Goal: Task Accomplishment & Management: Complete application form

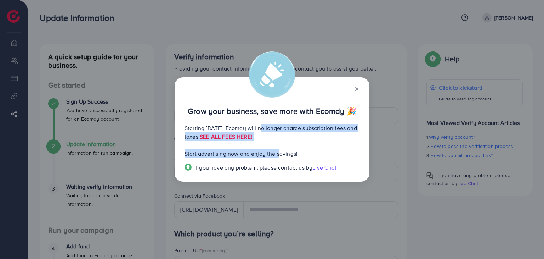
drag, startPoint x: 261, startPoint y: 127, endPoint x: 279, endPoint y: 145, distance: 25.8
click at [279, 145] on div "Grow your business, save more with Ecomdy 🎉 Starting September 29, 2025, Ecomdy…" at bounding box center [272, 129] width 195 height 104
click at [329, 155] on p "Start advertising now and enjoy the savings!" at bounding box center [272, 153] width 175 height 9
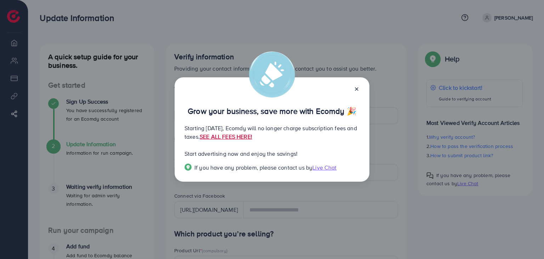
click at [252, 135] on link "SEE ALL FEES HERE!" at bounding box center [226, 137] width 52 height 8
click at [358, 89] on icon at bounding box center [357, 89] width 6 height 6
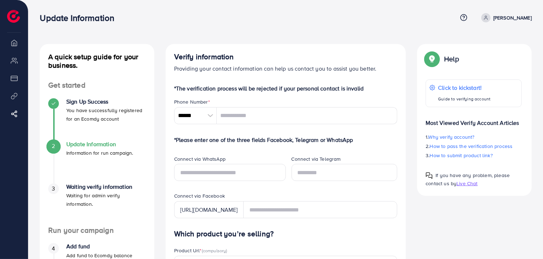
click at [204, 115] on div at bounding box center [210, 115] width 12 height 17
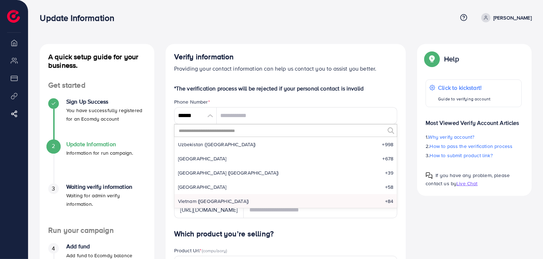
click at [200, 130] on input "text" at bounding box center [281, 130] width 207 height 12
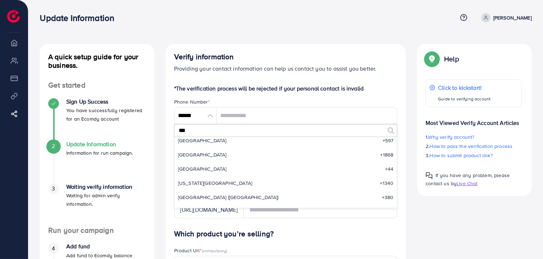
scroll to position [0, 0]
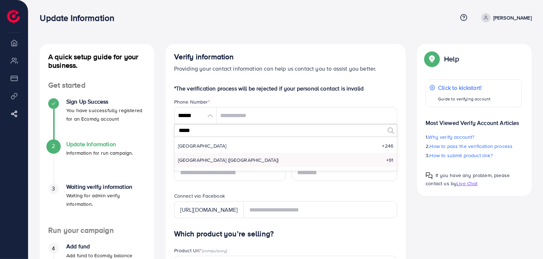
type input "*****"
click at [192, 156] on span "India (भारत)" at bounding box center [228, 159] width 101 height 7
type input "******"
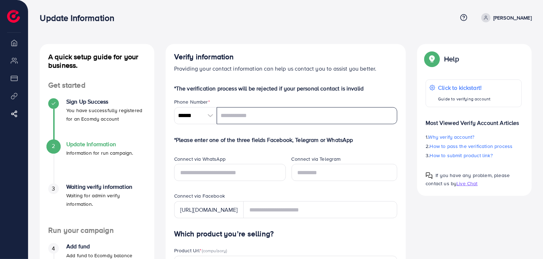
click at [255, 116] on input "tel" at bounding box center [307, 115] width 181 height 17
type input "**********"
click at [227, 162] on div "Connect via WhatsApp" at bounding box center [230, 159] width 112 height 9
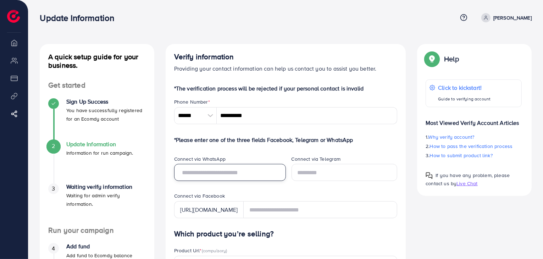
click at [224, 166] on input "text" at bounding box center [230, 172] width 112 height 17
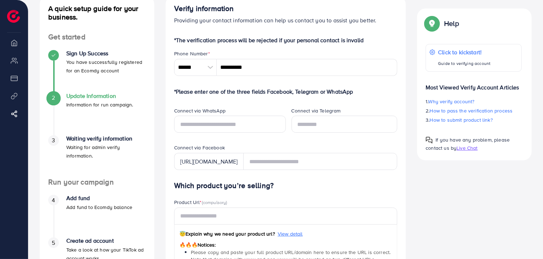
scroll to position [51, 0]
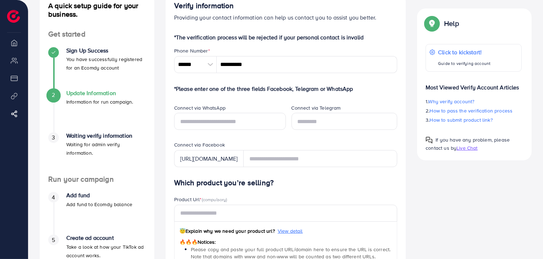
click at [240, 109] on div "Connect via WhatsApp" at bounding box center [230, 108] width 112 height 9
click at [231, 117] on input "text" at bounding box center [230, 121] width 112 height 17
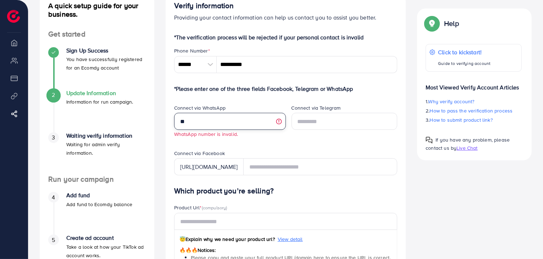
type input "*"
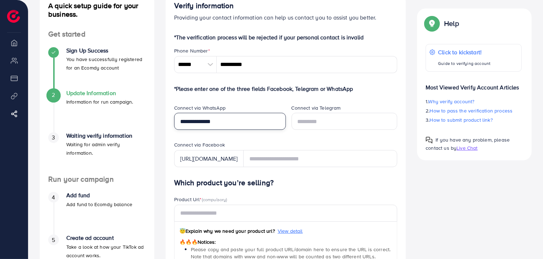
type input "**********"
click at [286, 104] on div "Connect via Telegram" at bounding box center [344, 122] width 117 height 37
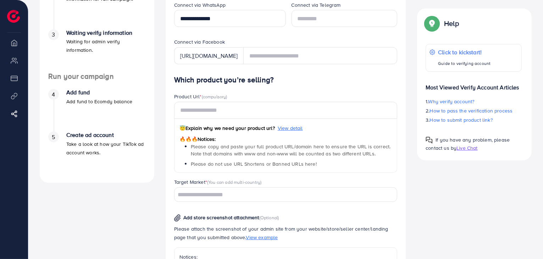
scroll to position [154, 0]
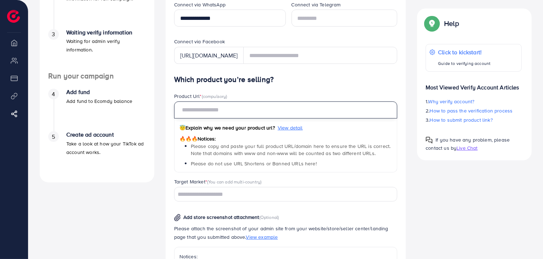
click at [215, 103] on input "text" at bounding box center [285, 109] width 223 height 17
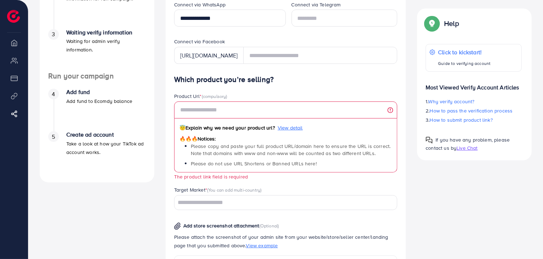
click at [210, 88] on div "Which product you’re selling? Product Url * (compulsory) 😇 Explain why we need …" at bounding box center [285, 234] width 223 height 319
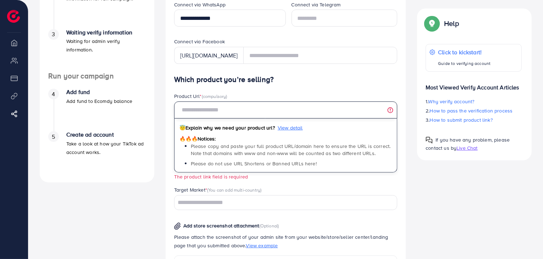
click at [228, 110] on input "text" at bounding box center [285, 109] width 223 height 17
paste input "**********"
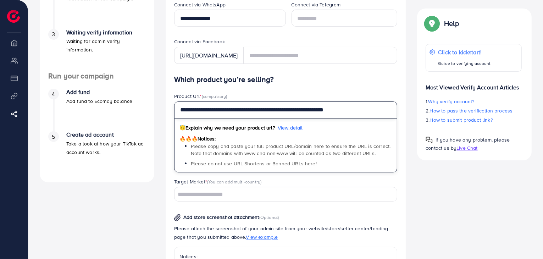
type input "**********"
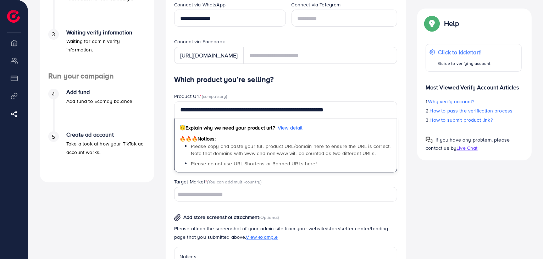
click at [320, 81] on h4 "Which product you’re selling?" at bounding box center [285, 79] width 223 height 9
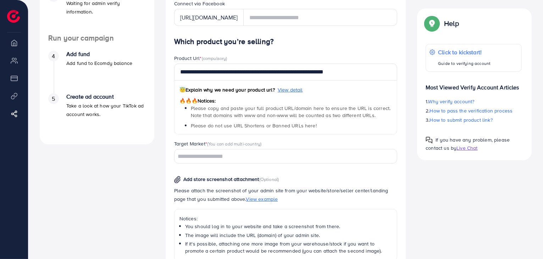
scroll to position [193, 0]
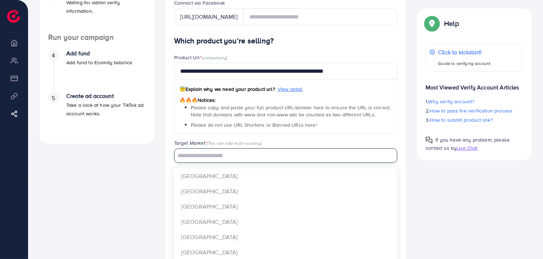
click at [258, 153] on input "Search for option" at bounding box center [281, 155] width 213 height 11
click at [224, 159] on input "Search for option" at bounding box center [281, 155] width 213 height 11
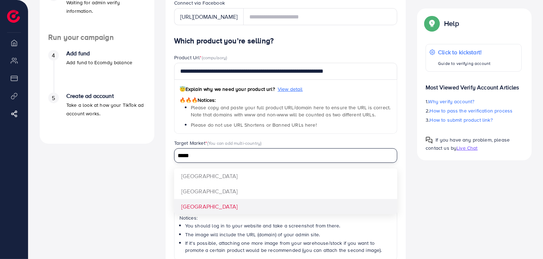
type input "*****"
click at [216, 204] on div "**********" at bounding box center [285, 192] width 223 height 310
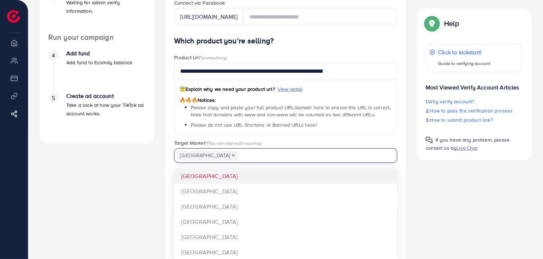
click at [239, 156] on input "Search for option" at bounding box center [313, 155] width 149 height 11
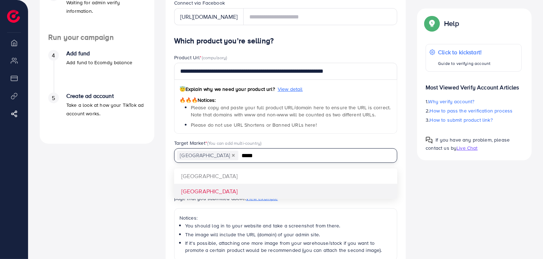
type input "*****"
click at [210, 189] on div "**********" at bounding box center [285, 192] width 223 height 310
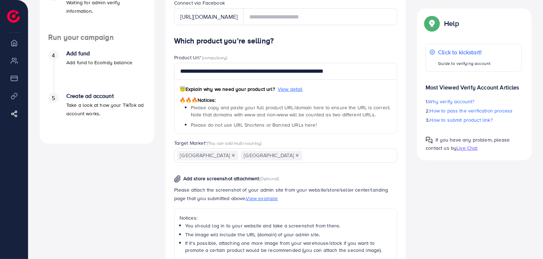
click at [285, 161] on div "United States United Kingdom Loading..." at bounding box center [285, 155] width 223 height 15
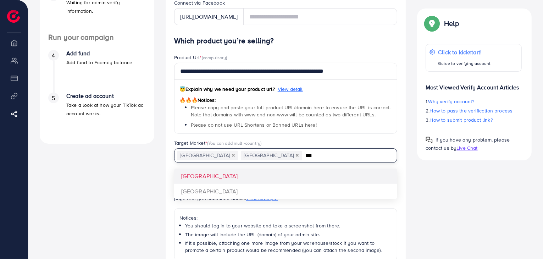
type input "***"
click at [267, 168] on div "**********" at bounding box center [285, 192] width 223 height 310
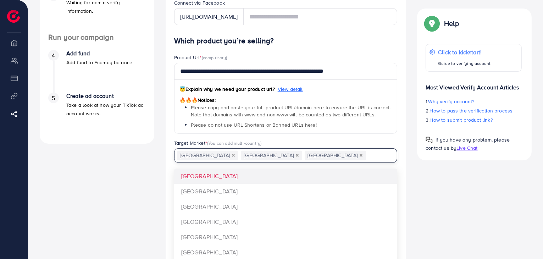
click at [366, 156] on input "Search for option" at bounding box center [377, 155] width 22 height 11
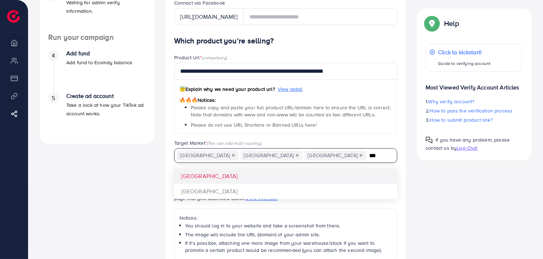
type input "***"
click at [285, 173] on div "**********" at bounding box center [285, 192] width 223 height 310
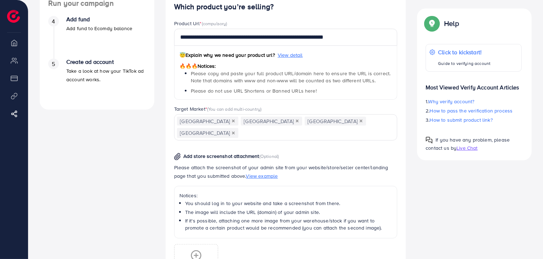
scroll to position [228, 0]
drag, startPoint x: 214, startPoint y: 142, endPoint x: 242, endPoint y: 145, distance: 28.5
click at [242, 152] on span "Add store screenshot attachment" at bounding box center [221, 155] width 76 height 7
click at [299, 148] on div "Add store screenshot attachment (Optional) Please attach the screenshot of your…" at bounding box center [285, 211] width 235 height 133
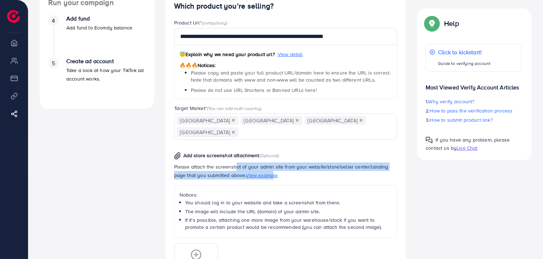
drag, startPoint x: 231, startPoint y: 151, endPoint x: 262, endPoint y: 162, distance: 32.1
click at [262, 162] on p "Please attach the screenshot of your admin site from your website/store/seller …" at bounding box center [285, 170] width 223 height 17
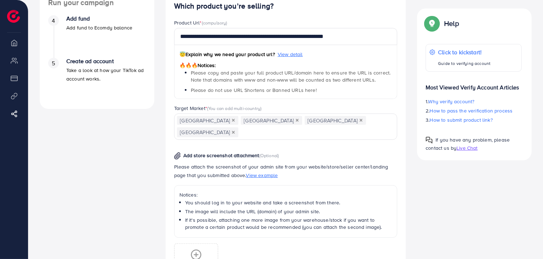
click at [313, 190] on p "Notices:" at bounding box center [285, 194] width 213 height 9
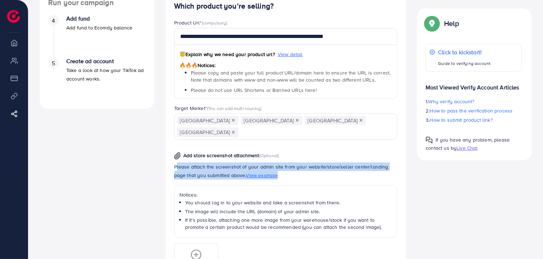
drag, startPoint x: 172, startPoint y: 155, endPoint x: 399, endPoint y: 164, distance: 226.6
click at [399, 164] on div "Add store screenshot attachment (Optional) Please attach the screenshot of your…" at bounding box center [285, 211] width 235 height 133
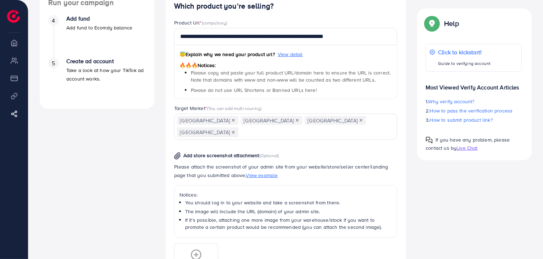
click at [363, 168] on div "Please attach the screenshot of your admin site from your website/store/seller …" at bounding box center [285, 199] width 223 height 75
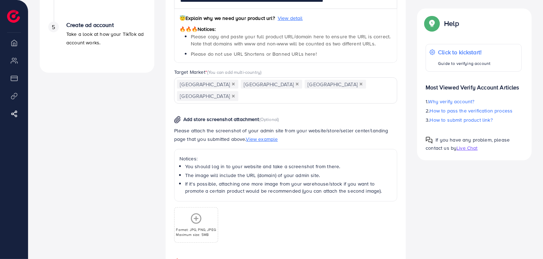
scroll to position [267, 0]
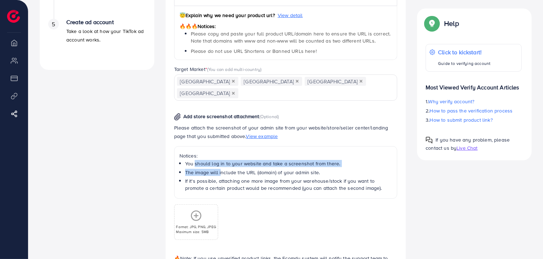
drag, startPoint x: 210, startPoint y: 158, endPoint x: 219, endPoint y: 162, distance: 9.2
click at [219, 162] on ul "You should log in to your website and take a screenshot from there. The image w…" at bounding box center [285, 176] width 213 height 32
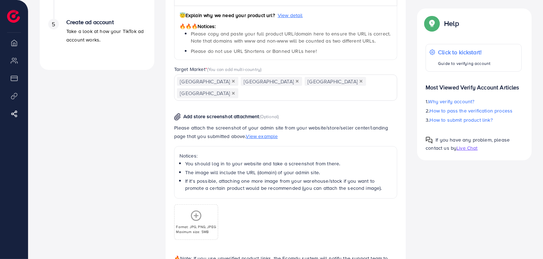
click at [283, 185] on div "Notices: You should log in to your website and take a screenshot from there. Th…" at bounding box center [285, 172] width 223 height 52
click at [254, 133] on span "View example" at bounding box center [262, 136] width 32 height 7
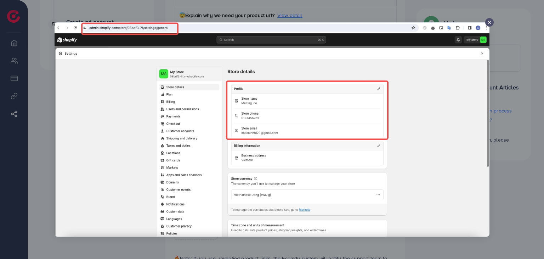
click at [489, 20] on icon at bounding box center [490, 22] width 6 height 6
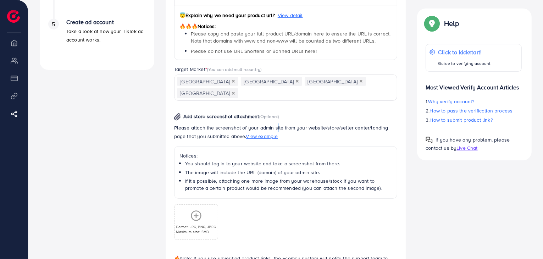
click at [276, 123] on p "Please attach the screenshot of your admin site from your website/store/seller …" at bounding box center [285, 131] width 223 height 17
click at [282, 123] on p "Please attach the screenshot of your admin site from your website/store/seller …" at bounding box center [285, 131] width 223 height 17
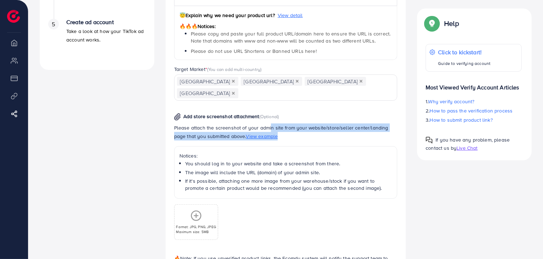
drag, startPoint x: 267, startPoint y: 117, endPoint x: 277, endPoint y: 124, distance: 12.7
click at [277, 124] on p "Please attach the screenshot of your admin site from your website/store/seller …" at bounding box center [285, 131] width 223 height 17
click at [281, 128] on p "Please attach the screenshot of your admin site from your website/store/seller …" at bounding box center [285, 131] width 223 height 17
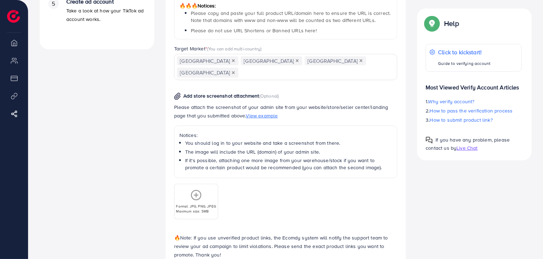
scroll to position [287, 0]
drag, startPoint x: 215, startPoint y: 131, endPoint x: 320, endPoint y: 129, distance: 104.9
click at [320, 139] on li "You should log in to your website and take a screenshot from there." at bounding box center [288, 142] width 207 height 7
click at [302, 148] on li "The image will include the URL (domain) of your admin site." at bounding box center [288, 151] width 207 height 7
drag, startPoint x: 186, startPoint y: 141, endPoint x: 251, endPoint y: 134, distance: 65.3
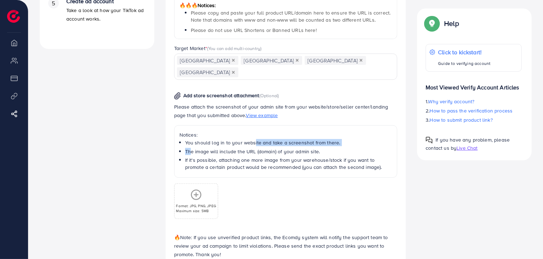
click at [251, 139] on ul "You should log in to your website and take a screenshot from there. The image w…" at bounding box center [285, 155] width 213 height 32
click at [280, 158] on li "If it's possible, attaching one more image from your warehouse/stock if you wan…" at bounding box center [288, 163] width 207 height 15
drag, startPoint x: 228, startPoint y: 147, endPoint x: 386, endPoint y: 162, distance: 159.1
click at [386, 162] on div "Notices: You should log in to your website and take a screenshot from there. Th…" at bounding box center [285, 151] width 223 height 52
click at [384, 162] on div "Notices: You should log in to your website and take a screenshot from there. Th…" at bounding box center [285, 151] width 223 height 52
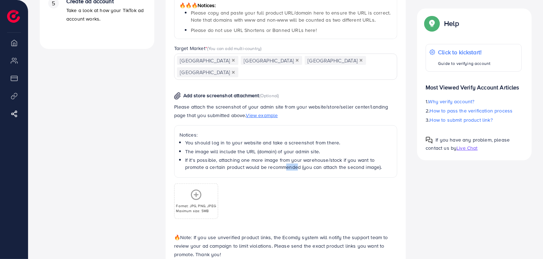
drag, startPoint x: 261, startPoint y: 155, endPoint x: 274, endPoint y: 156, distance: 12.8
click at [274, 156] on li "If it's possible, attaching one more image from your warehouse/stock if you wan…" at bounding box center [288, 163] width 207 height 15
click at [277, 157] on li "If it's possible, attaching one more image from your warehouse/stock if you wan…" at bounding box center [288, 163] width 207 height 15
drag, startPoint x: 202, startPoint y: 153, endPoint x: 281, endPoint y: 170, distance: 81.6
click at [281, 170] on div "Add store screenshot attachment (Optional) Please attach the screenshot of your…" at bounding box center [285, 151] width 235 height 133
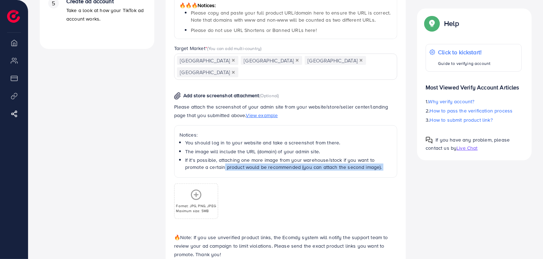
click at [286, 178] on div "Format: JPG, PNG, JPEG Maximum size: 5MB" at bounding box center [285, 198] width 223 height 41
click at [262, 178] on div "Format: JPG, PNG, JPEG Maximum size: 5MB" at bounding box center [285, 198] width 223 height 41
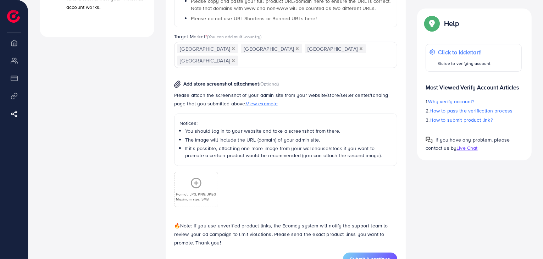
scroll to position [299, 0]
click at [247, 100] on span "View example" at bounding box center [262, 103] width 32 height 7
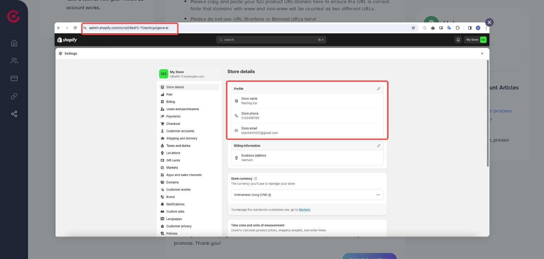
click at [490, 22] on icon at bounding box center [490, 22] width 6 height 6
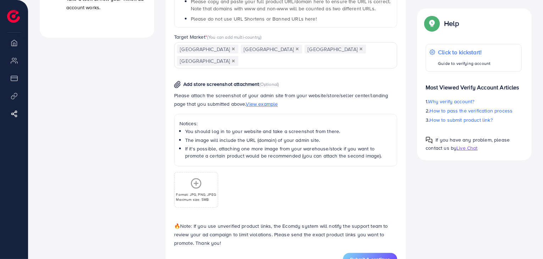
click at [194, 192] on p "Format: JPG, PNG, JPEG" at bounding box center [196, 194] width 40 height 5
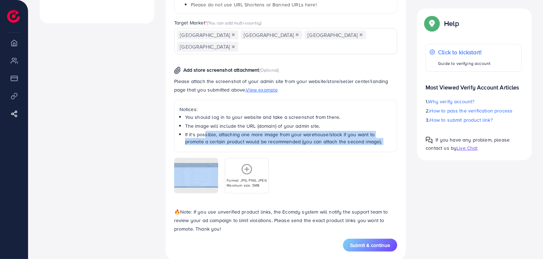
drag, startPoint x: 202, startPoint y: 118, endPoint x: 329, endPoint y: 139, distance: 128.6
click at [327, 139] on div "Add store screenshot attachment (Optional) Please attach the screenshot of your…" at bounding box center [285, 126] width 235 height 133
click at [372, 138] on div "Notices: You should log in to your website and take a screenshot from there. Th…" at bounding box center [285, 126] width 223 height 52
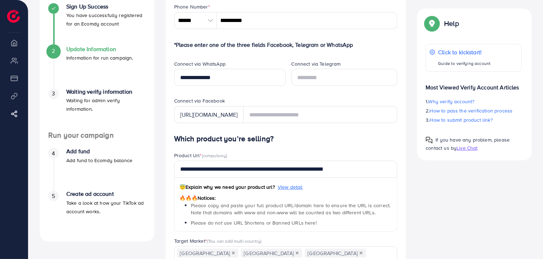
scroll to position [95, 0]
click at [258, 224] on span "Please do not use URL Shortens or Banned URLs here!" at bounding box center [254, 222] width 126 height 7
click at [292, 229] on div "😇 Explain why we need your product url? View detail 🔥🔥🔥 Notices: Please copy an…" at bounding box center [285, 205] width 223 height 54
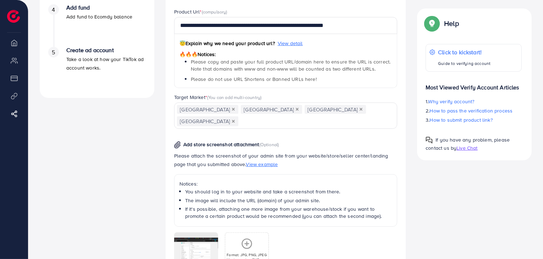
scroll to position [313, 0]
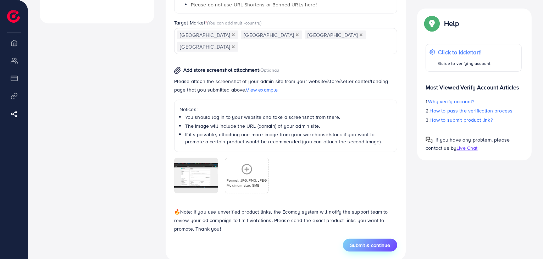
click at [377, 241] on span "Submit & continue" at bounding box center [370, 244] width 40 height 7
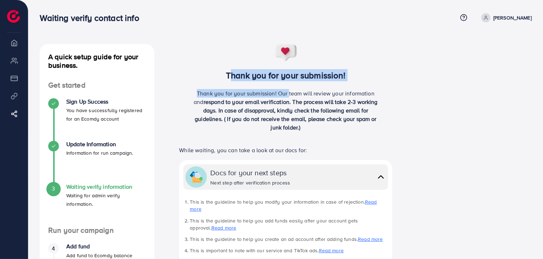
drag, startPoint x: 218, startPoint y: 78, endPoint x: 281, endPoint y: 92, distance: 64.7
click at [281, 92] on div "Thank you for your submission! Thank you for your submission! Our team will rev…" at bounding box center [285, 90] width 236 height 93
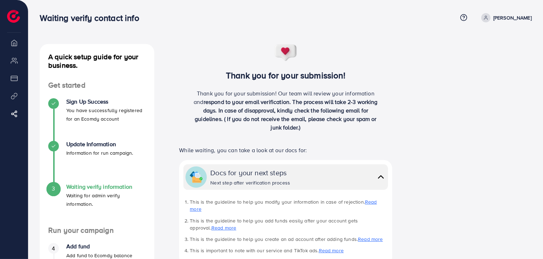
click at [287, 96] on p "Thank you for your submission! Our team will review your information and respon…" at bounding box center [285, 110] width 189 height 43
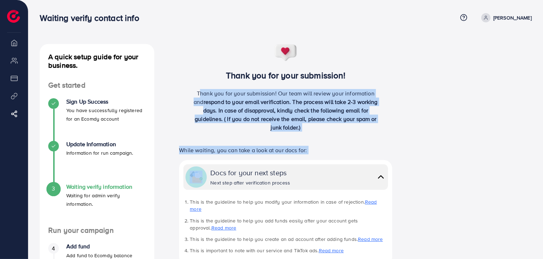
drag, startPoint x: 190, startPoint y: 90, endPoint x: 409, endPoint y: 158, distance: 228.9
click at [409, 158] on div "Thank you for your submission! Thank you for your submission! Our team will rev…" at bounding box center [286, 226] width 252 height 364
click at [451, 144] on div "A quick setup guide for your business. Get started Sign Up Success You have suc…" at bounding box center [285, 226] width 503 height 364
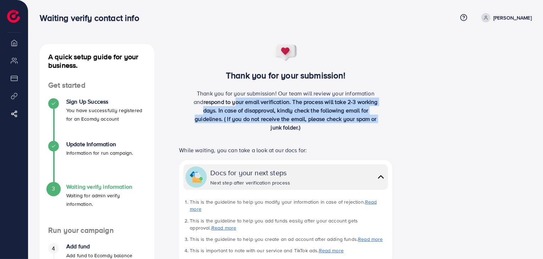
drag, startPoint x: 229, startPoint y: 105, endPoint x: 265, endPoint y: 128, distance: 43.2
click at [265, 128] on p "Thank you for your submission! Our team will review your information and respon…" at bounding box center [285, 110] width 189 height 43
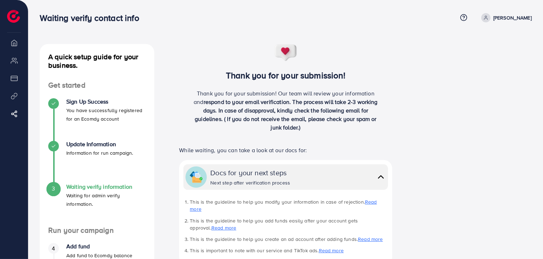
click at [310, 140] on div "Thank you for your submission! Thank you for your submission! Our team will rev…" at bounding box center [285, 222] width 236 height 356
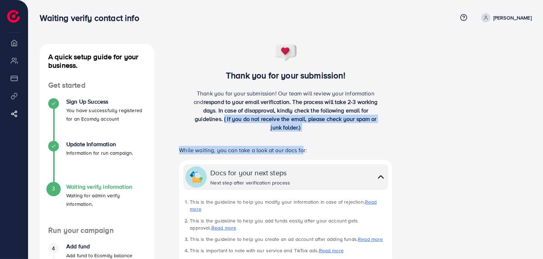
drag, startPoint x: 223, startPoint y: 115, endPoint x: 301, endPoint y: 138, distance: 81.6
click at [301, 138] on div "Thank you for your submission! Thank you for your submission! Our team will rev…" at bounding box center [285, 222] width 236 height 356
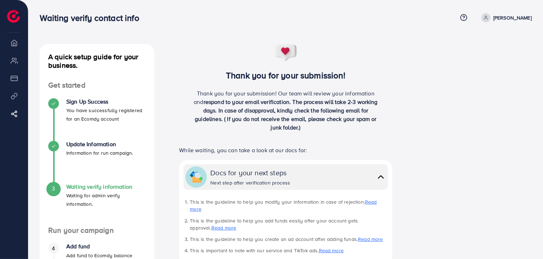
click at [357, 143] on div "Thank you for your submission! Thank you for your submission! Our team will rev…" at bounding box center [285, 222] width 236 height 356
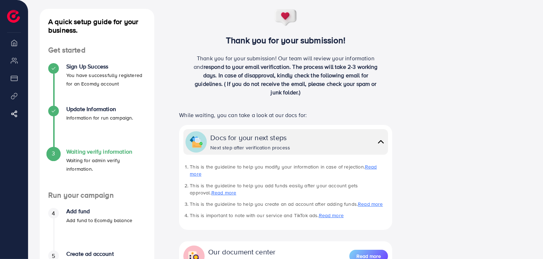
scroll to position [51, 0]
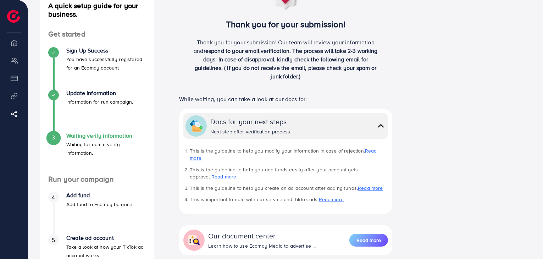
click at [317, 134] on div "Docs for your next steps Next step after verification process" at bounding box center [297, 125] width 175 height 19
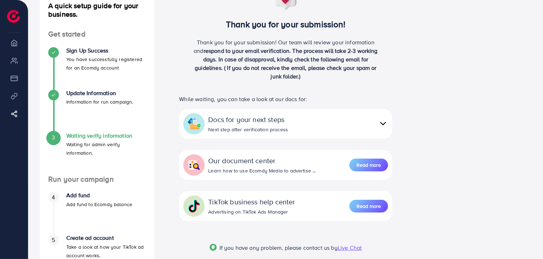
click at [317, 134] on div "Docs for your next steps Next step after verification process This is the guide…" at bounding box center [285, 124] width 213 height 30
click at [384, 120] on img at bounding box center [383, 123] width 10 height 10
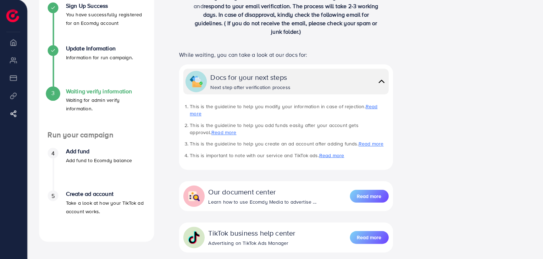
scroll to position [95, 0]
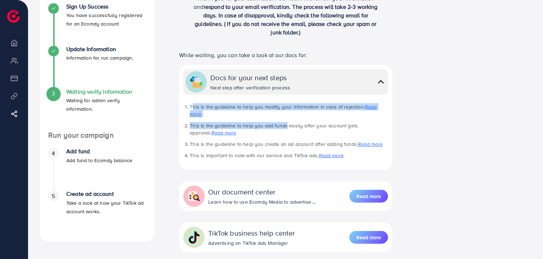
drag, startPoint x: 191, startPoint y: 105, endPoint x: 282, endPoint y: 113, distance: 91.8
click at [282, 113] on ul "This is the guideline to help you modify your information in case of rejection.…" at bounding box center [285, 131] width 204 height 56
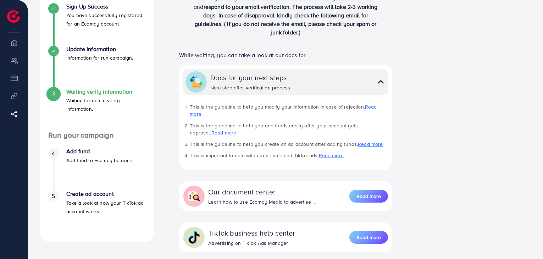
click at [290, 124] on li "This is the guideline to help you add funds easily after your account gets appr…" at bounding box center [289, 129] width 198 height 15
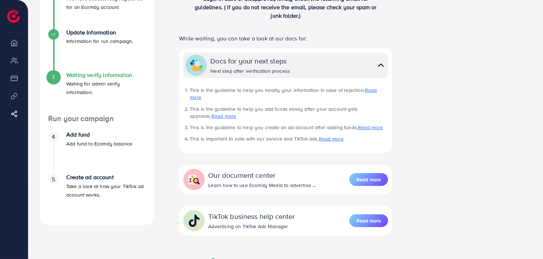
scroll to position [113, 0]
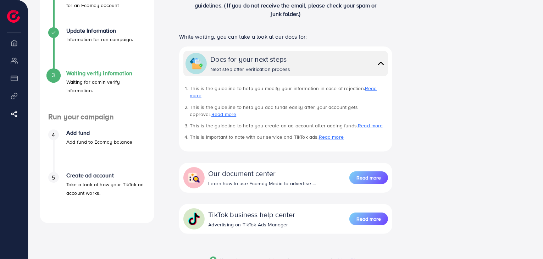
click at [302, 169] on div "Our document center" at bounding box center [261, 173] width 107 height 10
click at [291, 180] on div "Learn how to use Ecomdy Media to advertise ..." at bounding box center [261, 183] width 107 height 7
click at [320, 204] on div "TikTok business help center Advertising on TikTok Ads Manager Read more" at bounding box center [285, 219] width 213 height 30
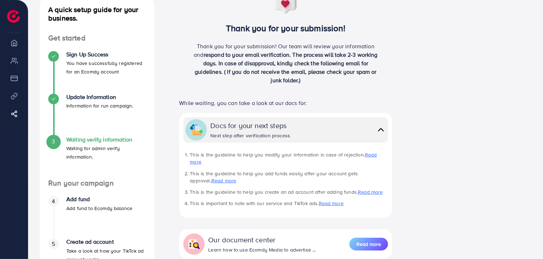
scroll to position [43, 0]
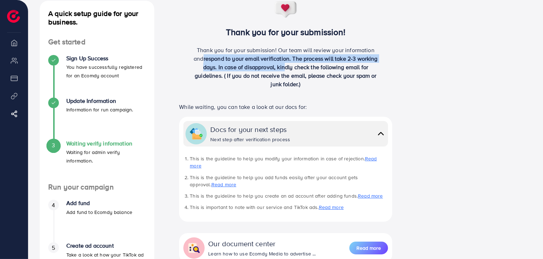
drag, startPoint x: 197, startPoint y: 59, endPoint x: 285, endPoint y: 66, distance: 88.1
click at [285, 66] on p "Thank you for your submission! Our team will review your information and respon…" at bounding box center [285, 67] width 189 height 43
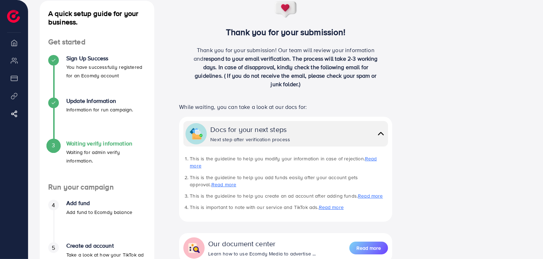
click at [305, 77] on span "respond to your email verification. The process will take 2-3 working days. In …" at bounding box center [286, 71] width 183 height 33
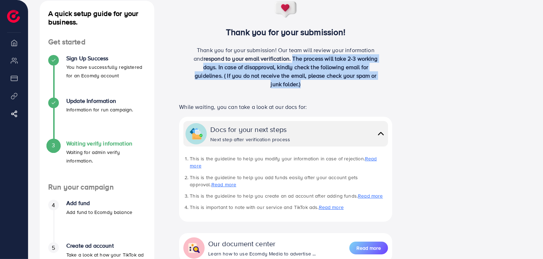
drag, startPoint x: 288, startPoint y: 58, endPoint x: 374, endPoint y: 81, distance: 89.5
click at [374, 81] on p "Thank you for your submission! Our team will review your information and respon…" at bounding box center [285, 67] width 189 height 43
click at [367, 91] on div "Thank you for your submission! Our team will review your information and respon…" at bounding box center [285, 70] width 189 height 48
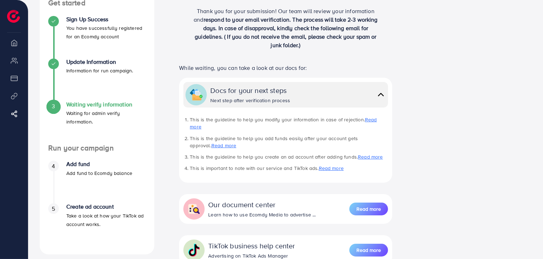
scroll to position [82, 0]
click at [492, 50] on div "A quick setup guide for your business. Get started Sign Up Success You have suc…" at bounding box center [285, 144] width 503 height 364
click at [360, 94] on div "Docs for your next steps Next step after verification process" at bounding box center [297, 94] width 175 height 19
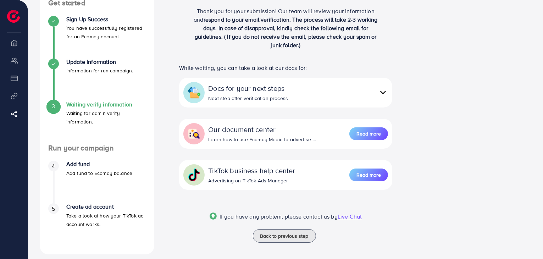
scroll to position [89, 0]
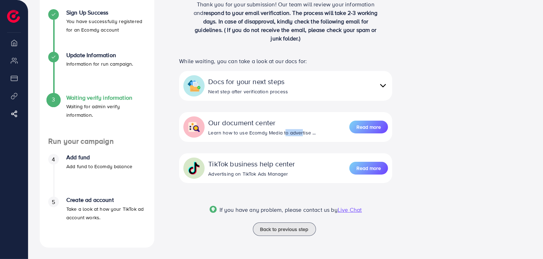
drag, startPoint x: 300, startPoint y: 134, endPoint x: 283, endPoint y: 133, distance: 17.5
click at [283, 133] on div "Learn how to use Ecomdy Media to advertise ..." at bounding box center [261, 132] width 107 height 7
click at [308, 134] on div "Learn how to use Ecomdy Media to advertise ..." at bounding box center [261, 132] width 107 height 7
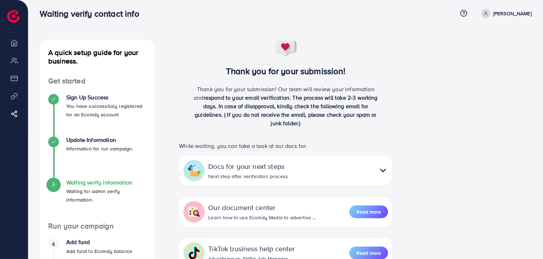
scroll to position [0, 0]
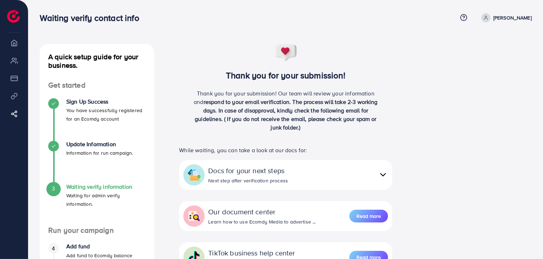
drag, startPoint x: 76, startPoint y: 46, endPoint x: 84, endPoint y: 47, distance: 7.6
click at [84, 47] on div "A quick setup guide for your business. Get started Sign Up Success You have suc…" at bounding box center [97, 190] width 114 height 292
click at [141, 46] on div "A quick setup guide for your business. Get started Sign Up Success You have suc…" at bounding box center [97, 190] width 114 height 292
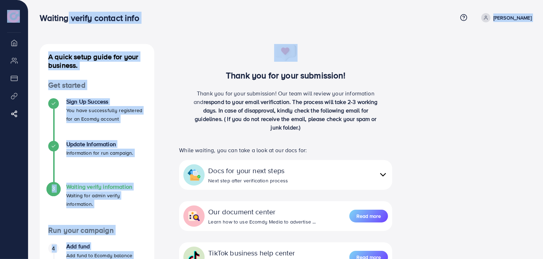
drag, startPoint x: 160, startPoint y: 32, endPoint x: 174, endPoint y: 35, distance: 14.2
click at [174, 35] on div "Waiting verify contact info Help Center Contact Support Term and policy About U…" at bounding box center [271, 174] width 543 height 348
click at [197, 50] on div "Thank you for your submission! Thank you for your submission! Our team will rev…" at bounding box center [285, 90] width 236 height 93
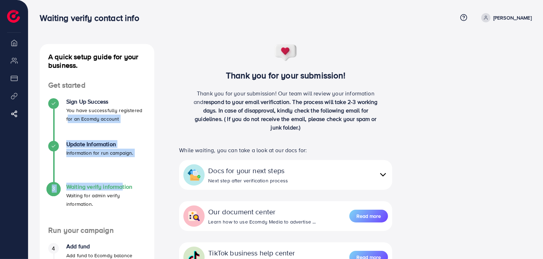
drag, startPoint x: 57, startPoint y: 132, endPoint x: 120, endPoint y: 193, distance: 88.2
click at [120, 193] on ul "Sign Up Success You have successfully registered for an Ecomdy account Update I…" at bounding box center [97, 162] width 114 height 128
click at [131, 158] on div "Update Information Information for run campaign." at bounding box center [96, 162] width 97 height 43
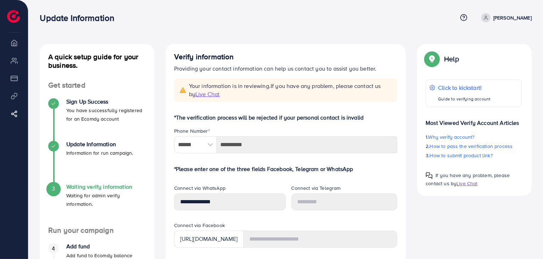
click at [78, 161] on div "Update Information Information for run campaign." at bounding box center [96, 162] width 97 height 43
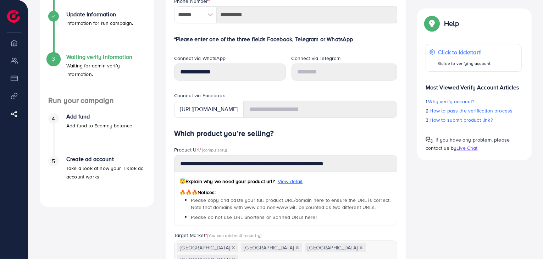
scroll to position [33, 0]
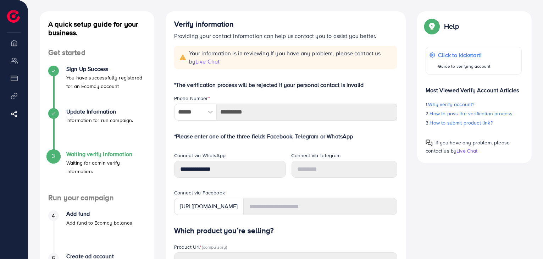
click at [77, 153] on h4 "Waiting verify information" at bounding box center [105, 154] width 79 height 7
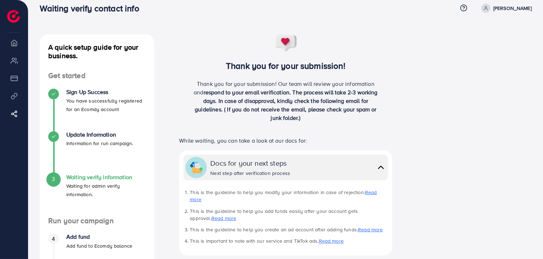
scroll to position [10, 0]
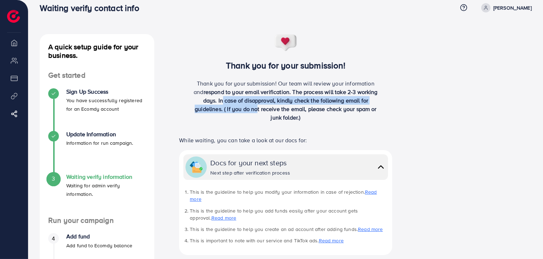
drag, startPoint x: 222, startPoint y: 100, endPoint x: 256, endPoint y: 109, distance: 35.6
click at [256, 109] on span "respond to your email verification. The process will take 2-3 working days. In …" at bounding box center [286, 104] width 183 height 33
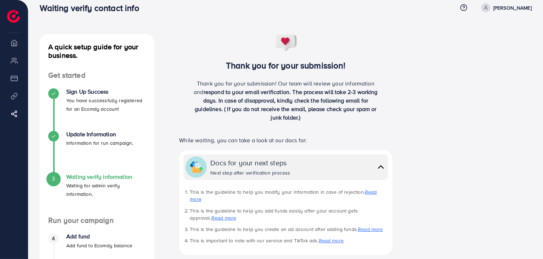
click at [360, 119] on p "Thank you for your submission! Our team will review your information and respon…" at bounding box center [285, 100] width 189 height 43
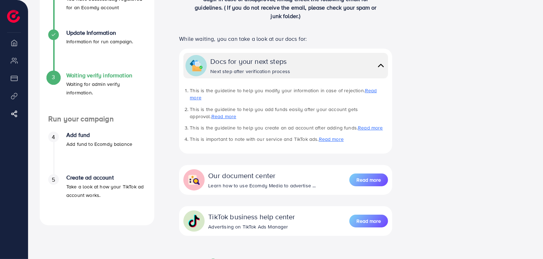
scroll to position [139, 0]
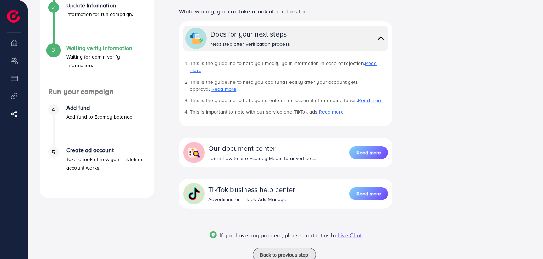
click at [381, 39] on img at bounding box center [381, 38] width 10 height 10
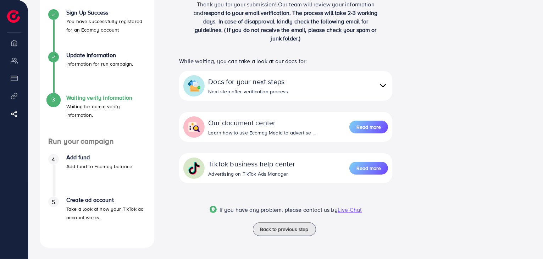
scroll to position [89, 0]
drag, startPoint x: 236, startPoint y: 62, endPoint x: 261, endPoint y: 63, distance: 24.5
click at [261, 63] on p "While waiting, you can take a look at our docs for:" at bounding box center [285, 61] width 213 height 9
click at [285, 59] on p "While waiting, you can take a look at our docs for:" at bounding box center [285, 61] width 213 height 9
click at [381, 83] on img at bounding box center [383, 85] width 10 height 10
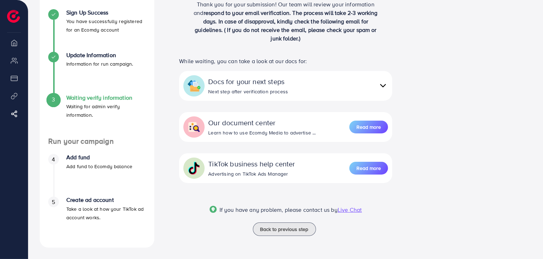
scroll to position [139, 0]
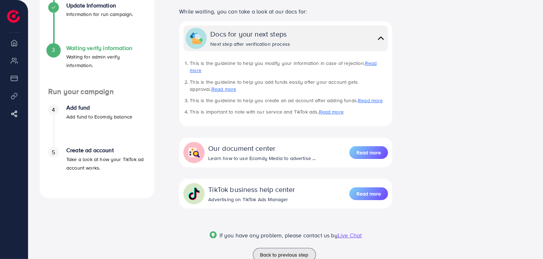
click at [364, 97] on link "Read more" at bounding box center [370, 100] width 25 height 7
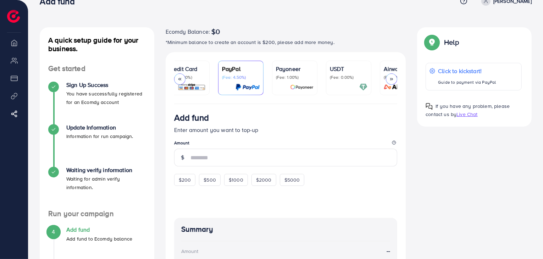
scroll to position [0, 38]
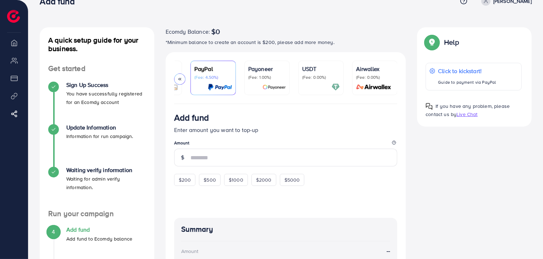
click at [369, 87] on img at bounding box center [374, 87] width 40 height 8
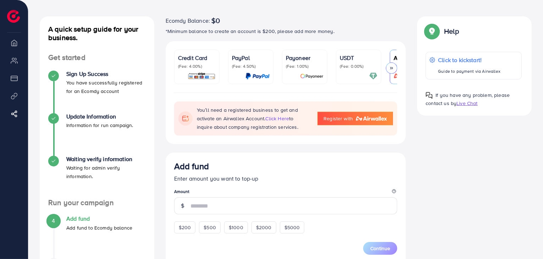
click at [353, 124] on link "Register with" at bounding box center [354, 118] width 75 height 13
click at [167, 67] on div "Credit Card (Fee: 4.00%) PayPal (Fee: 4.50%) Payoneer (Fee: 1.00%) USDT (Fee: 0…" at bounding box center [286, 67] width 240 height 52
click at [198, 66] on p "(Fee: 4.00%)" at bounding box center [197, 66] width 38 height 6
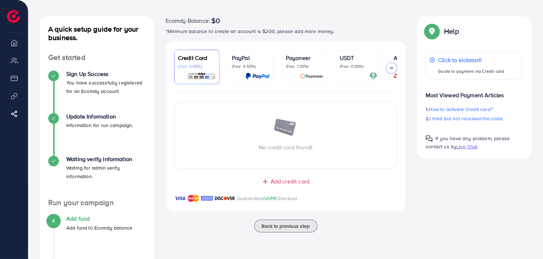
click at [276, 181] on span "Add credit card" at bounding box center [289, 181] width 39 height 8
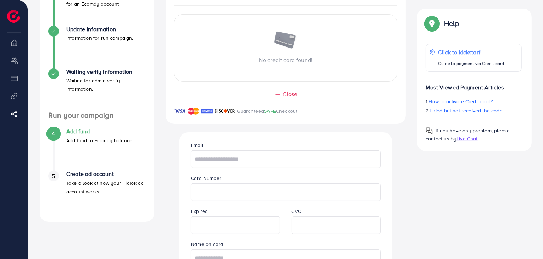
scroll to position [116, 0]
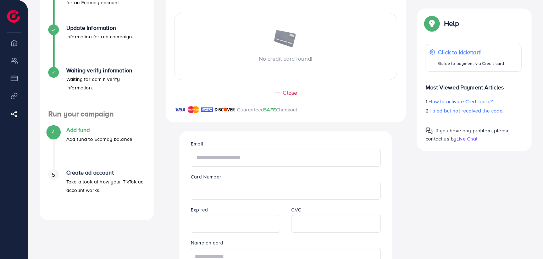
click at [266, 161] on input "text" at bounding box center [286, 158] width 190 height 18
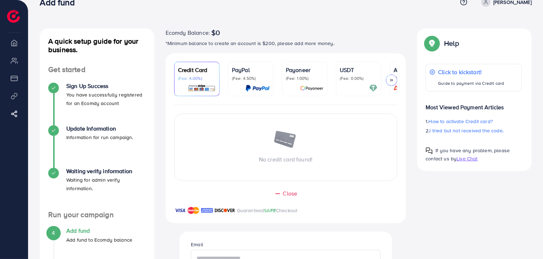
scroll to position [15, 0]
click at [265, 153] on div "No credit card found!" at bounding box center [285, 147] width 223 height 33
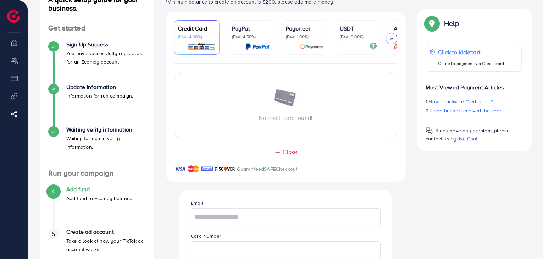
scroll to position [79, 0]
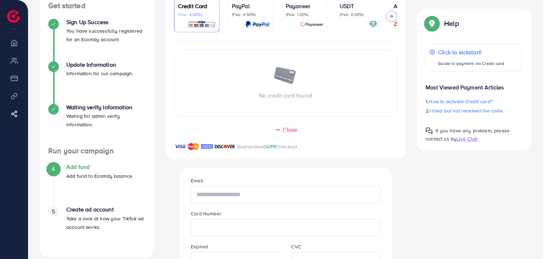
click at [255, 190] on input "text" at bounding box center [286, 195] width 190 height 18
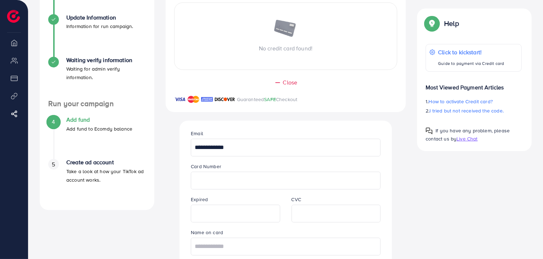
scroll to position [127, 0]
type input "**********"
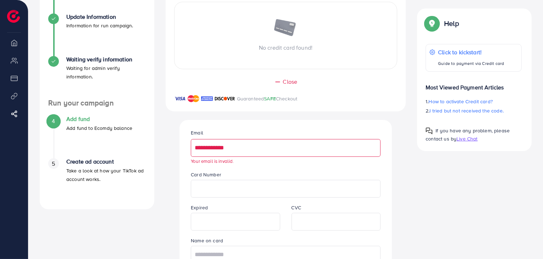
click at [293, 232] on div "**********" at bounding box center [285, 210] width 201 height 181
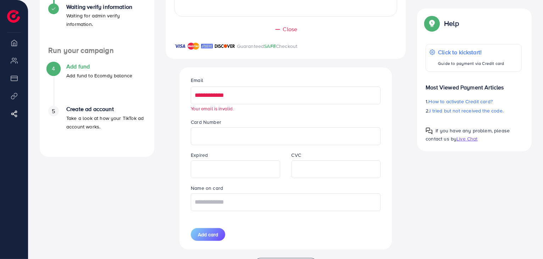
drag, startPoint x: 220, startPoint y: 91, endPoint x: 187, endPoint y: 90, distance: 32.6
click at [187, 90] on div "**********" at bounding box center [285, 94] width 201 height 36
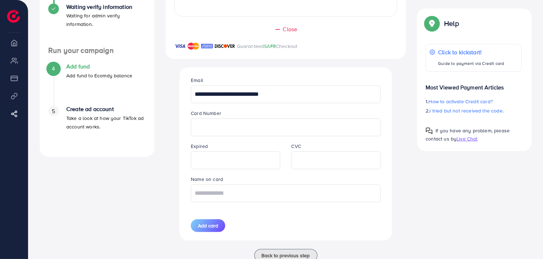
drag, startPoint x: 242, startPoint y: 97, endPoint x: 248, endPoint y: 99, distance: 6.4
click at [214, 97] on input "**********" at bounding box center [286, 94] width 190 height 18
click at [243, 97] on input "**********" at bounding box center [286, 94] width 190 height 18
drag, startPoint x: 243, startPoint y: 97, endPoint x: 208, endPoint y: 98, distance: 34.4
click at [208, 98] on input "**********" at bounding box center [286, 94] width 190 height 18
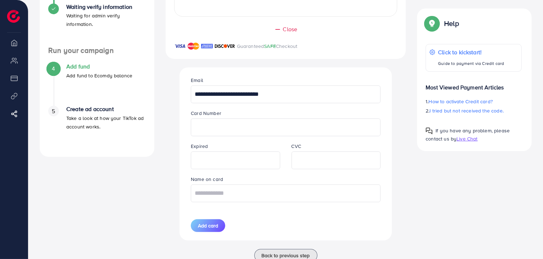
click at [208, 98] on input "**********" at bounding box center [286, 94] width 190 height 18
drag, startPoint x: 208, startPoint y: 98, endPoint x: 232, endPoint y: 101, distance: 24.2
click at [232, 101] on input "**********" at bounding box center [286, 94] width 190 height 18
click at [238, 100] on input "**********" at bounding box center [286, 94] width 190 height 18
click at [242, 97] on input "**********" at bounding box center [286, 94] width 190 height 18
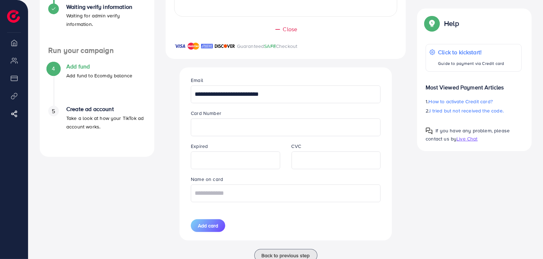
drag, startPoint x: 242, startPoint y: 97, endPoint x: 208, endPoint y: 97, distance: 34.0
click at [208, 97] on input "**********" at bounding box center [286, 94] width 190 height 18
click at [259, 96] on input "**********" at bounding box center [286, 94] width 190 height 18
type input "**********"
click at [217, 192] on input "text" at bounding box center [286, 193] width 190 height 18
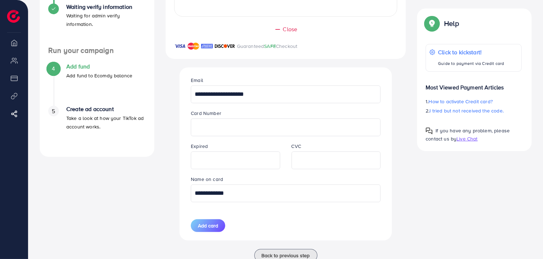
type input "**********"
click at [288, 245] on div "**********" at bounding box center [286, 95] width 240 height 308
click at [294, 222] on div "Add card" at bounding box center [285, 225] width 201 height 13
click at [217, 219] on div "**********" at bounding box center [285, 153] width 201 height 173
click at [214, 221] on button "Add card" at bounding box center [208, 225] width 34 height 13
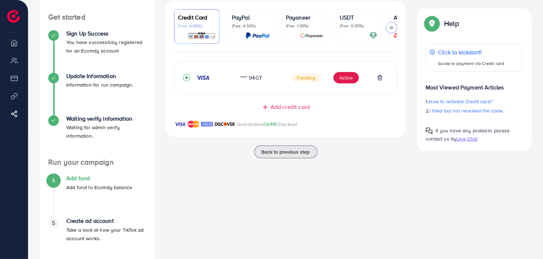
scroll to position [64, 0]
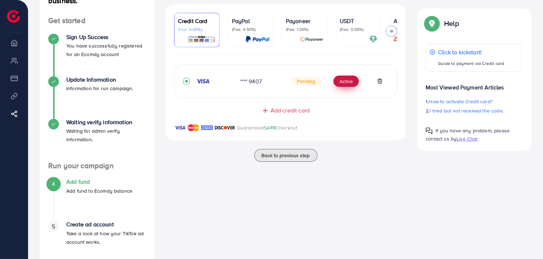
click at [343, 82] on button "Active" at bounding box center [346, 80] width 26 height 11
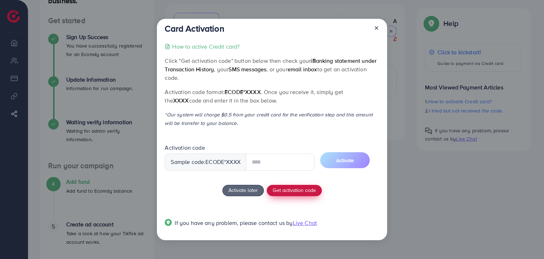
click at [292, 193] on span "Get activation code" at bounding box center [294, 189] width 43 height 7
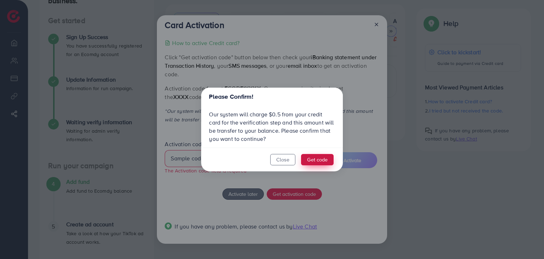
click at [313, 158] on button "Get code" at bounding box center [317, 159] width 33 height 11
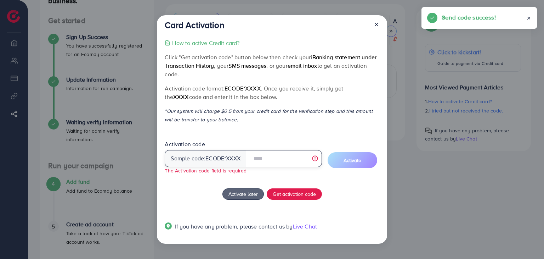
click at [264, 157] on input "text" at bounding box center [284, 158] width 76 height 17
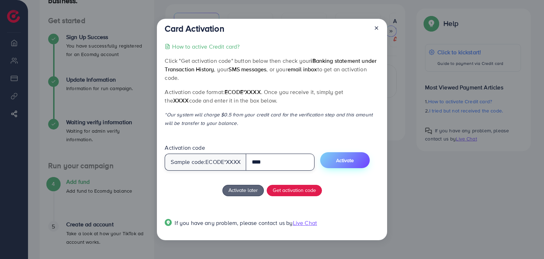
type input "****"
click at [344, 159] on span "Activate" at bounding box center [345, 160] width 18 height 7
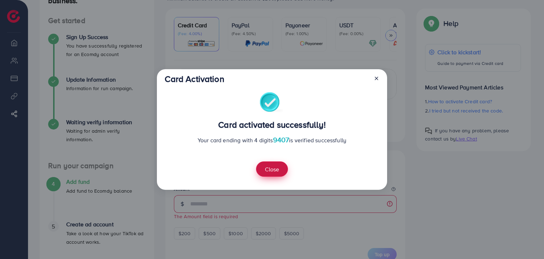
click at [266, 169] on button "Close" at bounding box center [272, 168] width 32 height 15
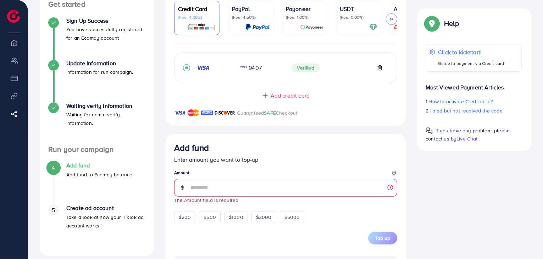
scroll to position [82, 0]
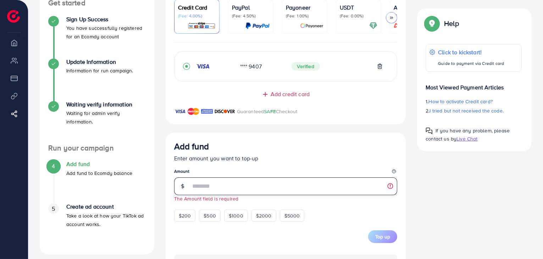
click at [208, 186] on input "number" at bounding box center [293, 186] width 207 height 18
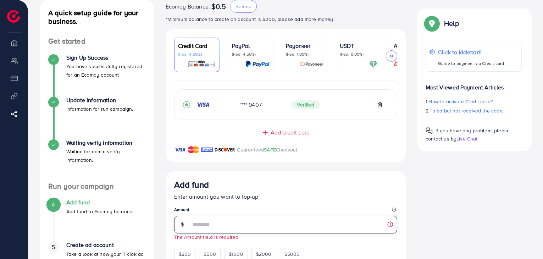
scroll to position [63, 0]
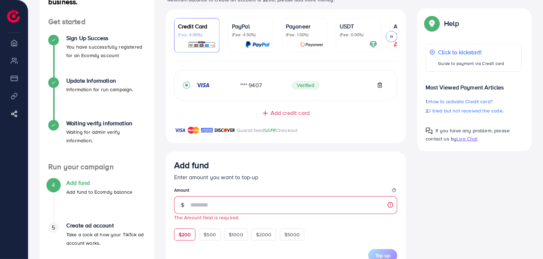
click at [184, 236] on span "$200" at bounding box center [185, 234] width 12 height 7
type input "***"
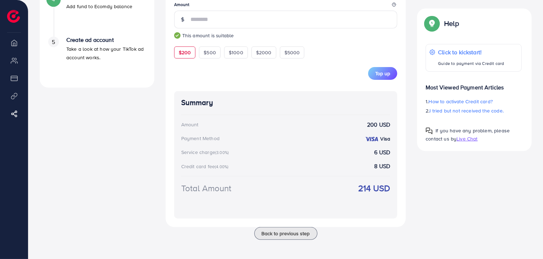
scroll to position [249, 0]
drag, startPoint x: 358, startPoint y: 187, endPoint x: 377, endPoint y: 190, distance: 19.3
drag, startPoint x: 377, startPoint y: 190, endPoint x: 357, endPoint y: 187, distance: 20.4
click at [357, 187] on div "Total Amount 214 USD" at bounding box center [285, 195] width 209 height 29
click at [358, 187] on strong "214 USD" at bounding box center [374, 187] width 32 height 12
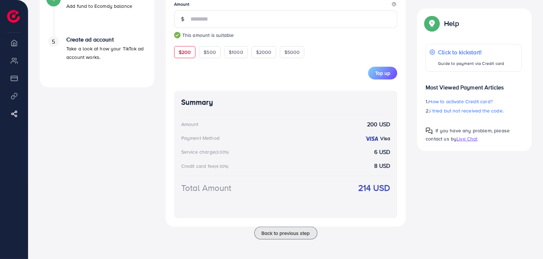
click at [344, 187] on div "Total Amount 214 USD" at bounding box center [285, 195] width 209 height 29
drag, startPoint x: 347, startPoint y: 188, endPoint x: 382, endPoint y: 192, distance: 34.9
click at [382, 192] on div "Total Amount 214 USD" at bounding box center [285, 195] width 209 height 29
click at [395, 192] on div "Summary Amount 200 USD Payment Method Visa Service charge (3.00%) 6 USD Credit …" at bounding box center [285, 154] width 223 height 127
drag, startPoint x: 388, startPoint y: 187, endPoint x: 351, endPoint y: 189, distance: 37.6
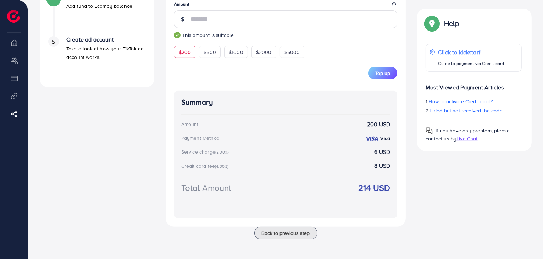
click at [351, 189] on div "Total Amount 214 USD" at bounding box center [285, 195] width 209 height 29
click at [391, 206] on div "Summary Amount 200 USD Payment Method Visa Service charge (3.00%) 6 USD Credit …" at bounding box center [285, 154] width 223 height 127
drag, startPoint x: 391, startPoint y: 198, endPoint x: 341, endPoint y: 196, distance: 50.4
click at [341, 196] on div "Summary Amount 200 USD Payment Method Visa Service charge (3.00%) 6 USD Credit …" at bounding box center [285, 154] width 223 height 127
click at [341, 196] on div "Total Amount 214 USD" at bounding box center [285, 195] width 209 height 29
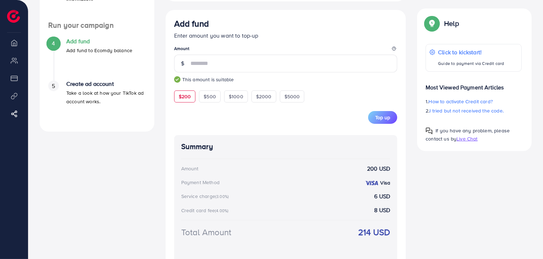
scroll to position [251, 0]
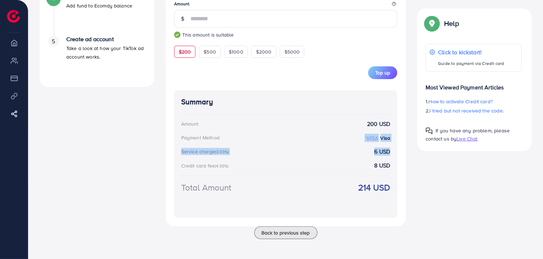
drag, startPoint x: 358, startPoint y: 136, endPoint x: 387, endPoint y: 171, distance: 45.3
click at [387, 171] on div "Summary Amount 200 USD Payment Method Visa Service charge (3.00%) 6 USD Credit …" at bounding box center [285, 153] width 223 height 127
click at [398, 179] on div "Add fund Enter amount you want to top-up Amount *** This amount is suitable $20…" at bounding box center [286, 95] width 240 height 261
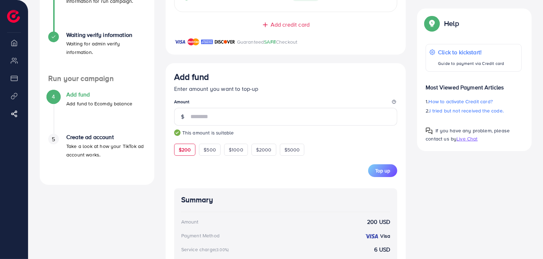
scroll to position [152, 0]
click at [378, 168] on span "Top up" at bounding box center [382, 170] width 15 height 7
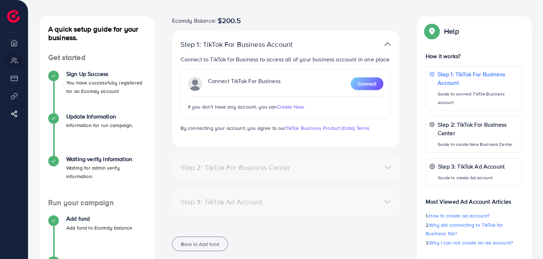
scroll to position [28, 0]
drag, startPoint x: 311, startPoint y: 62, endPoint x: 322, endPoint y: 62, distance: 11.3
click at [322, 62] on p "Connect to TikTok for Business to access all of your business account in one pl…" at bounding box center [285, 59] width 211 height 9
click at [337, 62] on p "Connect to TikTok for Business to access all of your business account in one pl…" at bounding box center [285, 59] width 211 height 9
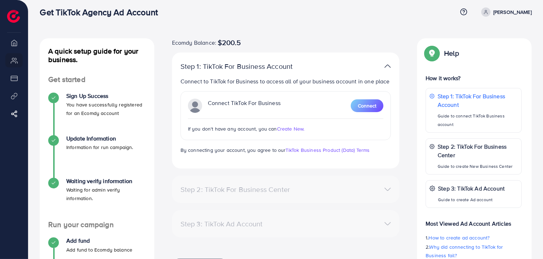
scroll to position [0, 0]
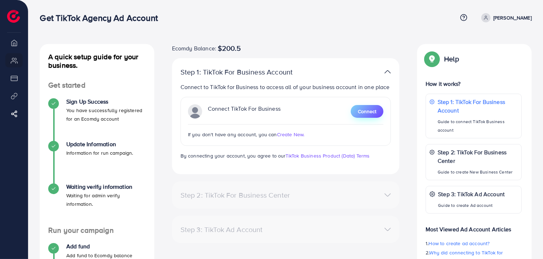
click at [356, 111] on button "Connect" at bounding box center [366, 111] width 33 height 13
